Goal: Information Seeking & Learning: Learn about a topic

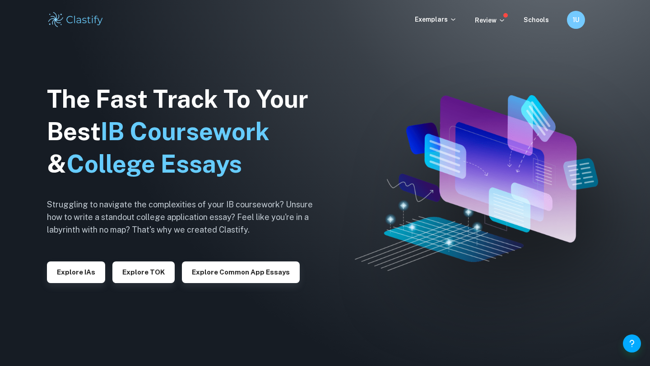
click at [83, 287] on div "The Fast Track To Your Best IB Coursework & College Essays Struggling to naviga…" at bounding box center [187, 183] width 280 height 309
click at [82, 271] on button "Explore IAs" at bounding box center [76, 273] width 58 height 22
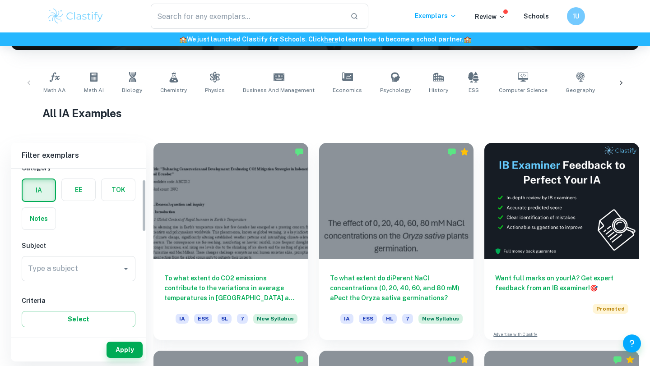
scroll to position [46, 0]
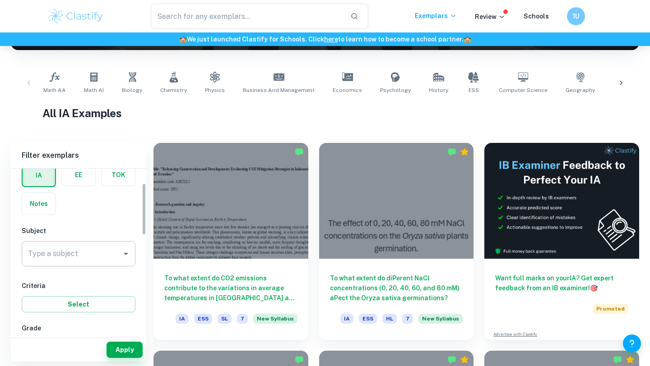
click at [82, 252] on input "Type a subject" at bounding box center [72, 253] width 92 height 17
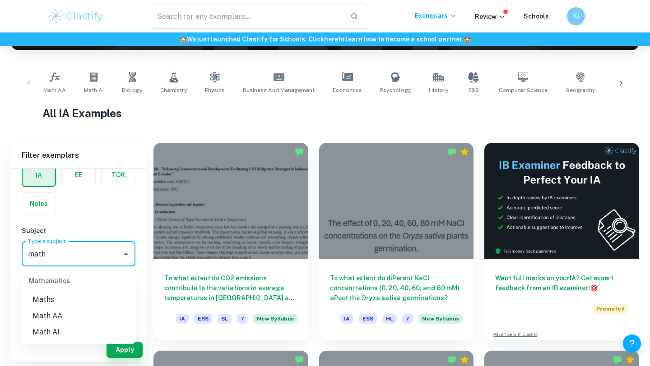
click at [60, 316] on li "Math AA" at bounding box center [79, 316] width 114 height 16
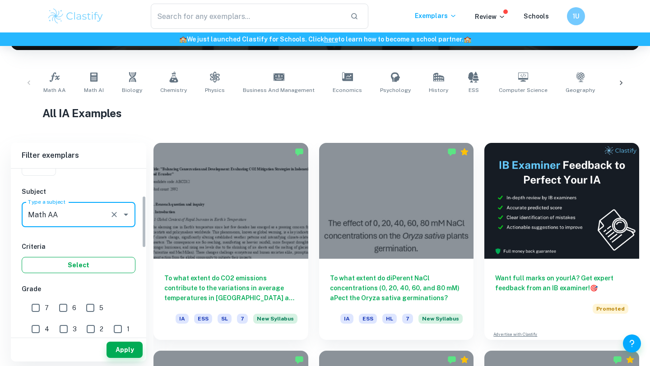
scroll to position [120, 0]
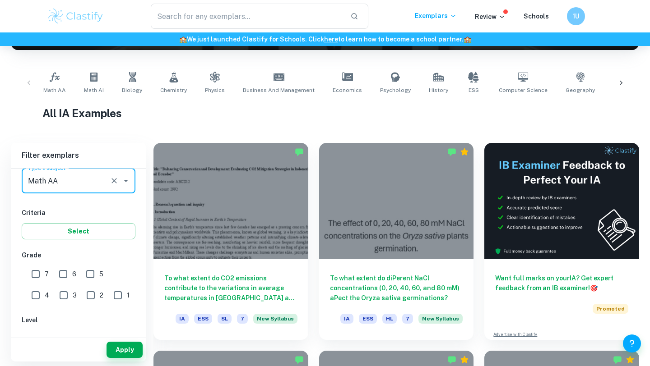
type input "Math AA"
click at [36, 275] on input "7" at bounding box center [36, 274] width 18 height 18
checkbox input "true"
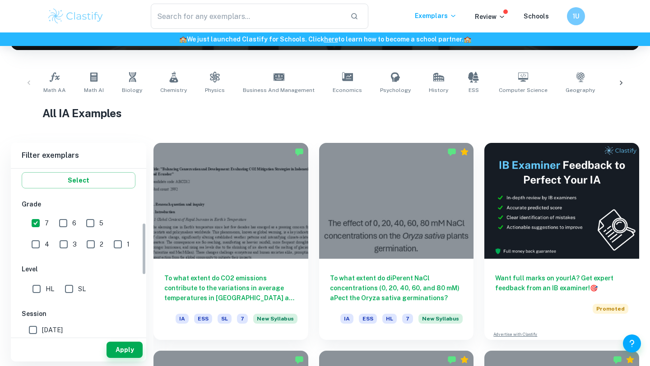
scroll to position [171, 0]
click at [69, 288] on input "SL" at bounding box center [69, 288] width 18 height 18
checkbox input "true"
click at [121, 349] on button "Apply" at bounding box center [124, 350] width 36 height 16
